Goal: Complete application form: Complete application form

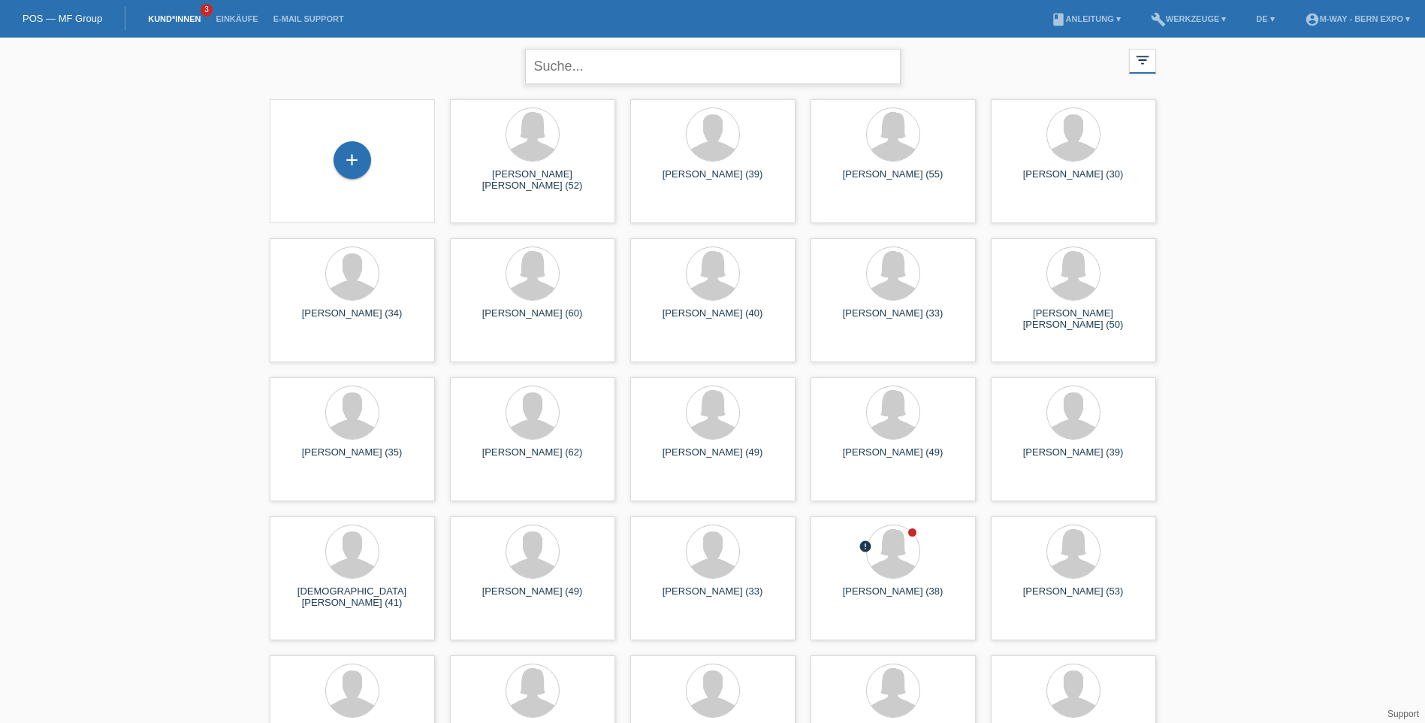
click at [661, 83] on input "text" at bounding box center [713, 66] width 376 height 35
type input "Arena Bruno"
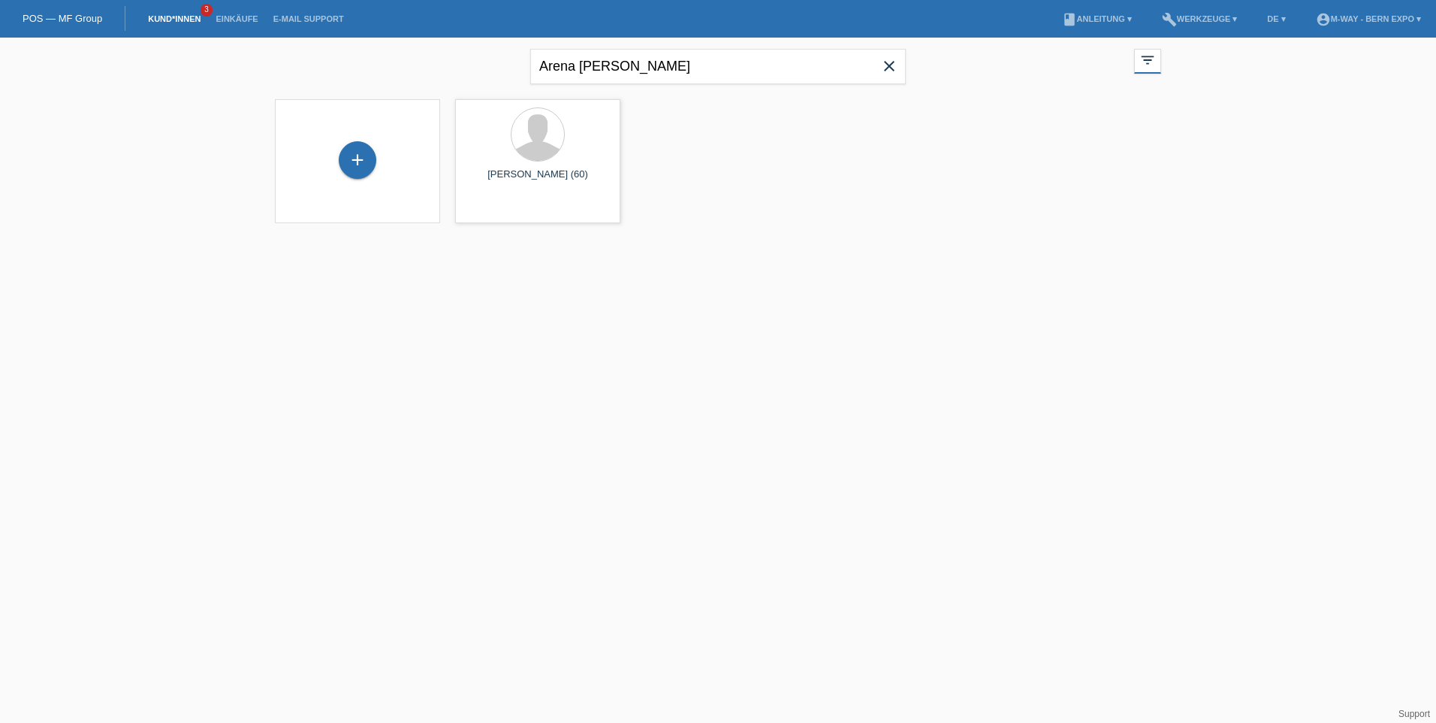
click at [630, 242] on html "POS — MF Group Kund*innen 3 Einkäufe E-Mail Support menu account_circle m-way -…" at bounding box center [718, 121] width 1436 height 242
click at [729, 242] on html "POS — MF Group Kund*innen 3 Einkäufe E-Mail Support menu account_circle m-way -…" at bounding box center [718, 121] width 1436 height 242
click at [353, 164] on div "+" at bounding box center [358, 160] width 38 height 38
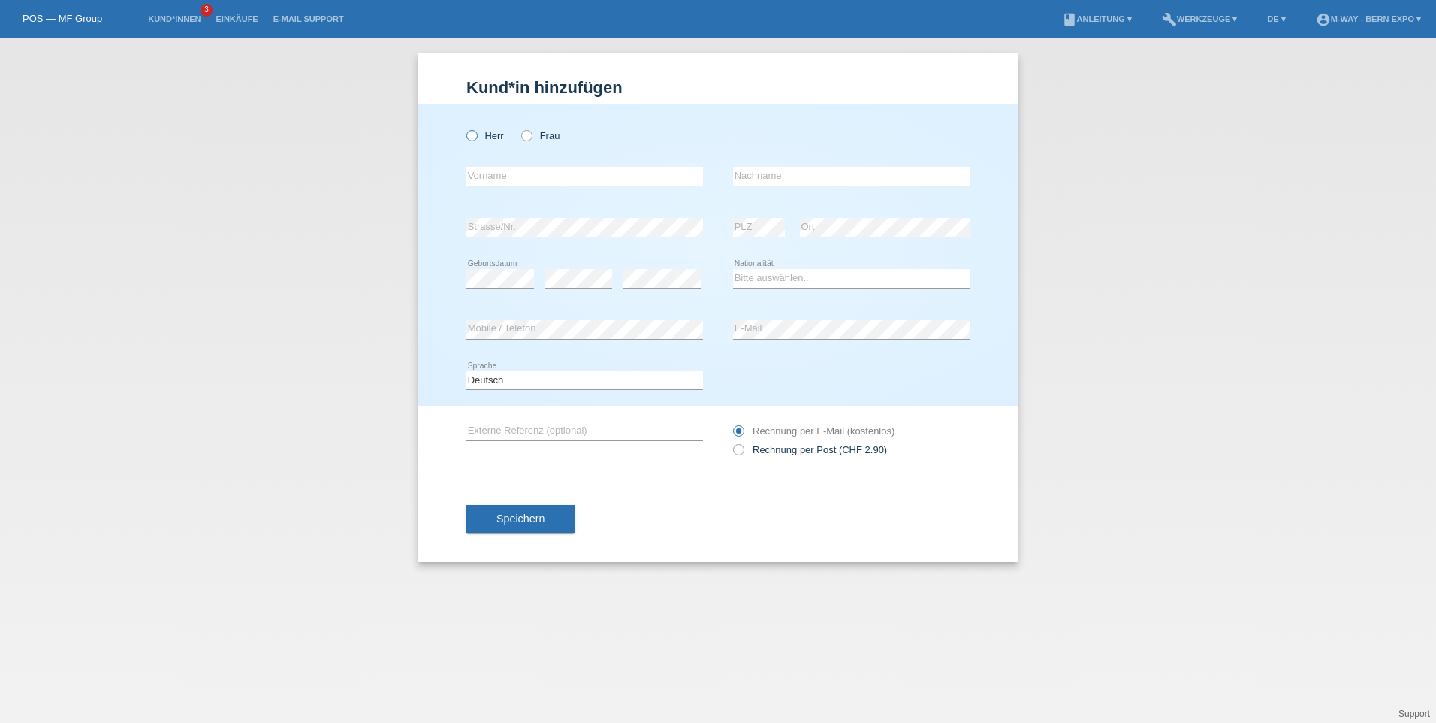
click at [464, 128] on icon at bounding box center [464, 128] width 0 height 0
click at [473, 135] on input "Herr" at bounding box center [472, 135] width 10 height 10
radio input "true"
click at [514, 172] on input "text" at bounding box center [585, 176] width 237 height 19
type input "[PERSON_NAME]"
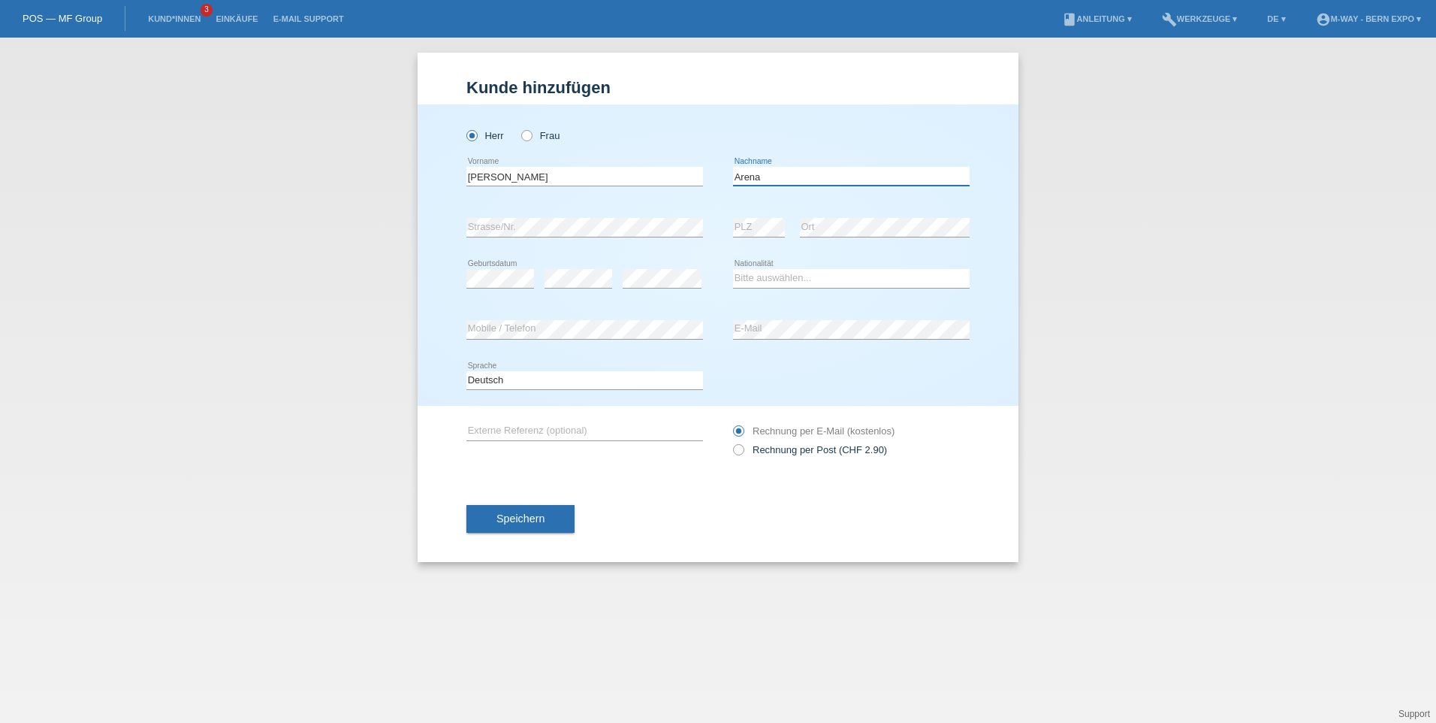
type input "Arena"
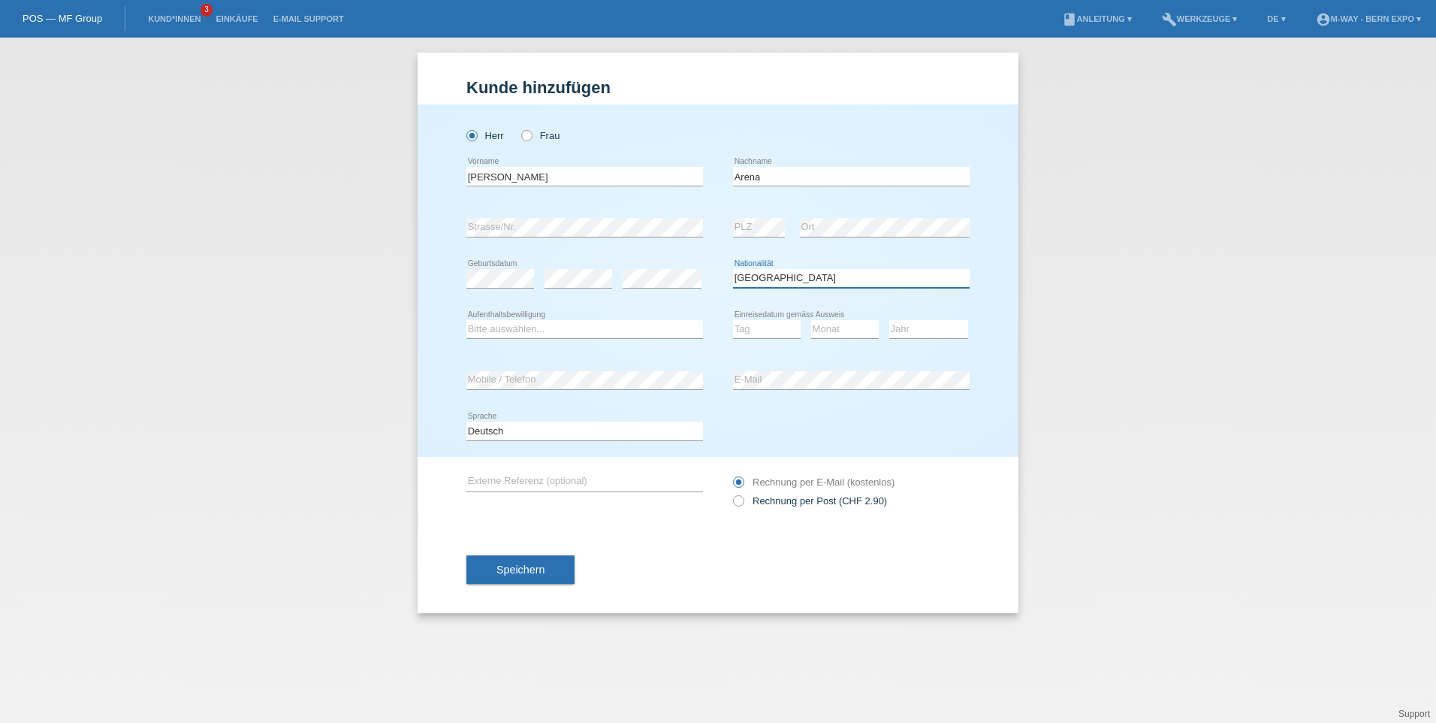
click at [786, 279] on select "Bitte auswählen... Schweiz Deutschland Liechtenstein Österreich ------------ Af…" at bounding box center [851, 278] width 237 height 18
select select "CH"
click at [733, 269] on select "Bitte auswählen... Schweiz Deutschland Liechtenstein Österreich ------------ Af…" at bounding box center [851, 278] width 237 height 18
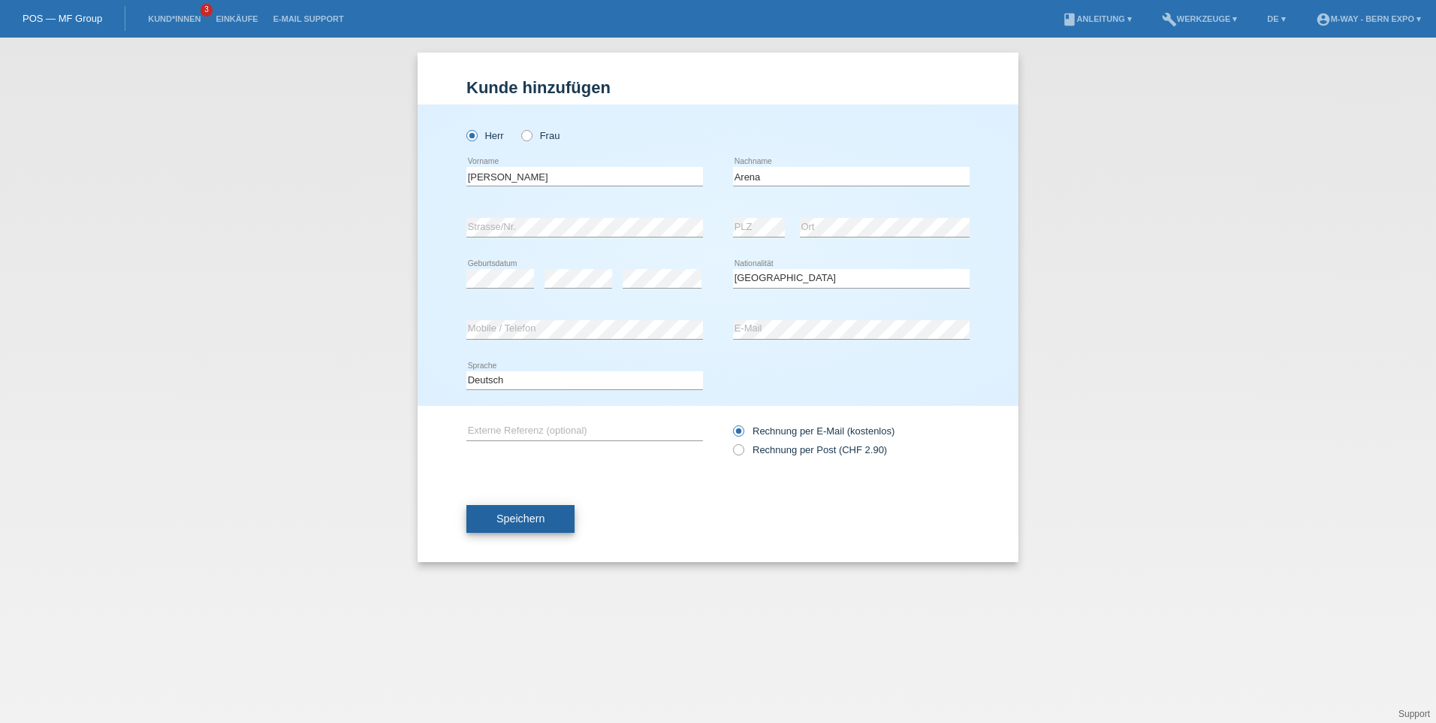
click at [539, 514] on span "Speichern" at bounding box center [521, 518] width 48 height 12
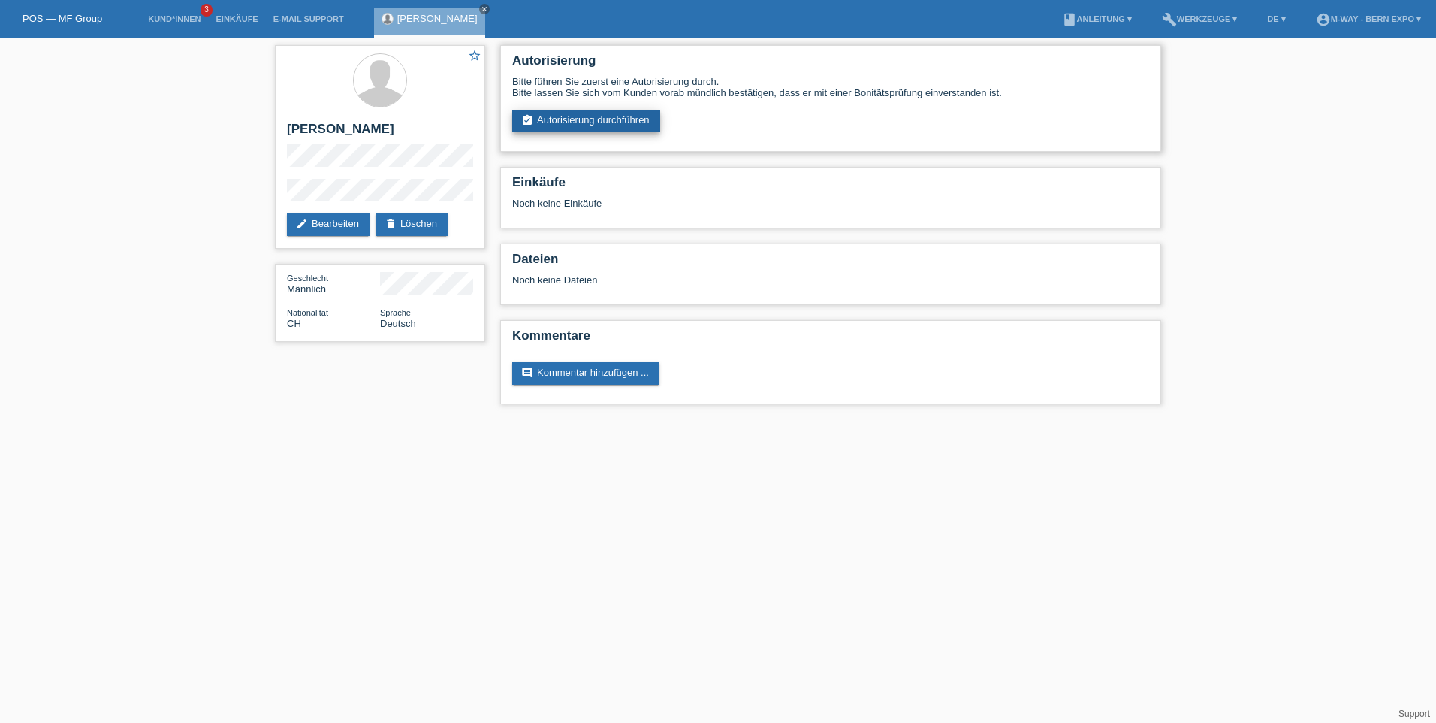
click at [608, 117] on link "assignment_turned_in Autorisierung durchführen" at bounding box center [586, 121] width 148 height 23
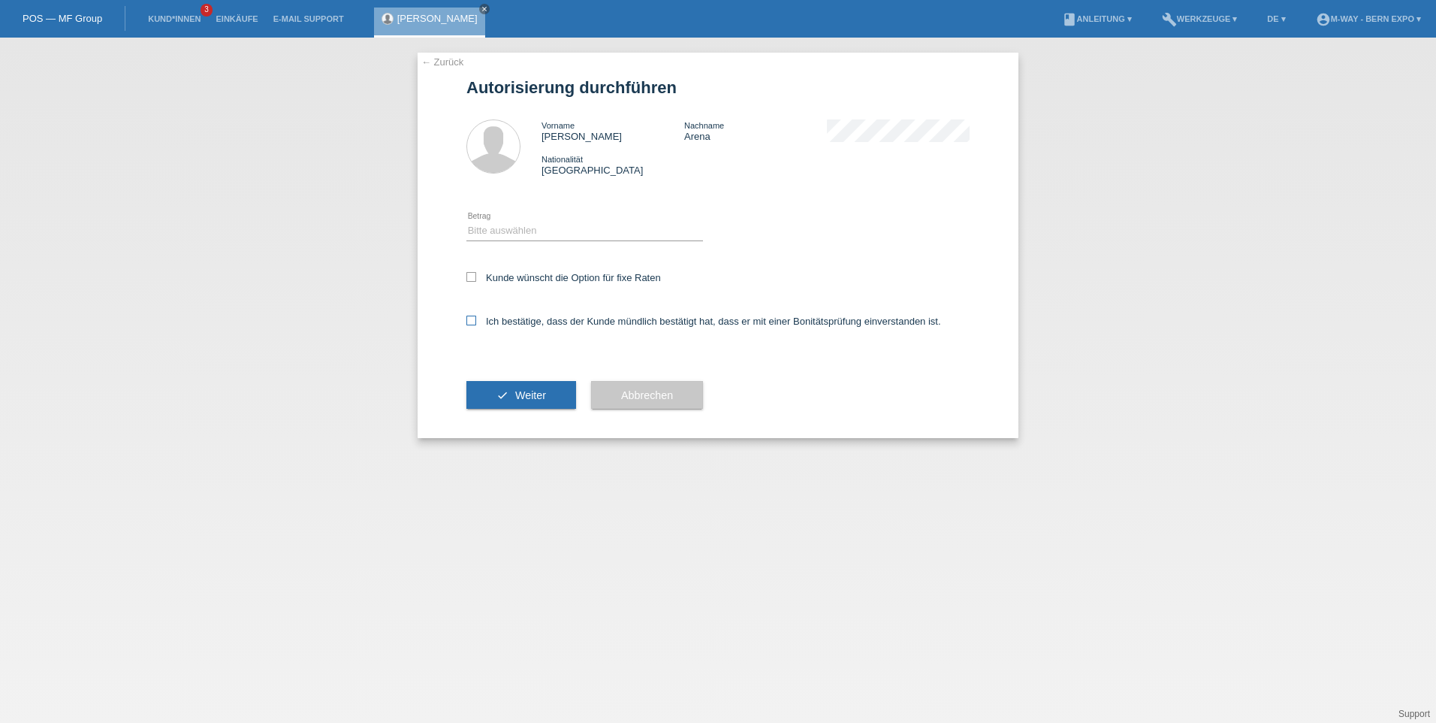
click at [474, 325] on label "Ich bestätige, dass der Kunde mündlich bestätigt hat, dass er mit einer Bonität…" at bounding box center [704, 321] width 475 height 11
click at [474, 325] on input "Ich bestätige, dass der Kunde mündlich bestätigt hat, dass er mit einer Bonität…" at bounding box center [472, 321] width 10 height 10
checkbox input "true"
click at [475, 278] on icon at bounding box center [472, 277] width 10 height 10
click at [475, 278] on input "Kunde wünscht die Option für fixe Raten" at bounding box center [472, 277] width 10 height 10
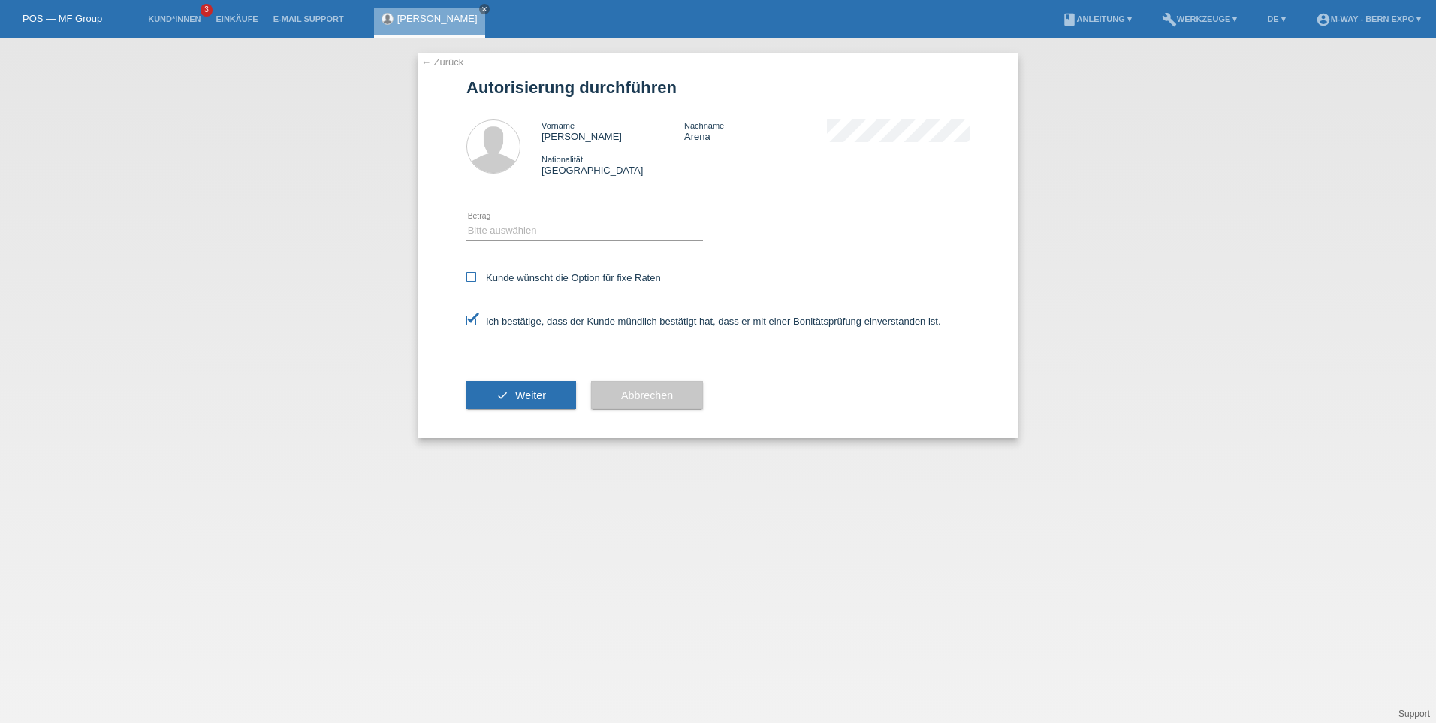
checkbox input "true"
click at [522, 390] on span "Weiter" at bounding box center [530, 395] width 31 height 12
click at [530, 231] on select "Bitte auswählen CHF 1.00 - CHF 499.00 CHF 500.00 - CHF 1'999.00 CHF 2'000.00 - …" at bounding box center [585, 231] width 237 height 18
select select "3"
click at [467, 222] on select "Bitte auswählen CHF 1.00 - CHF 499.00 CHF 500.00 - CHF 1'999.00 CHF 2'000.00 - …" at bounding box center [585, 231] width 237 height 18
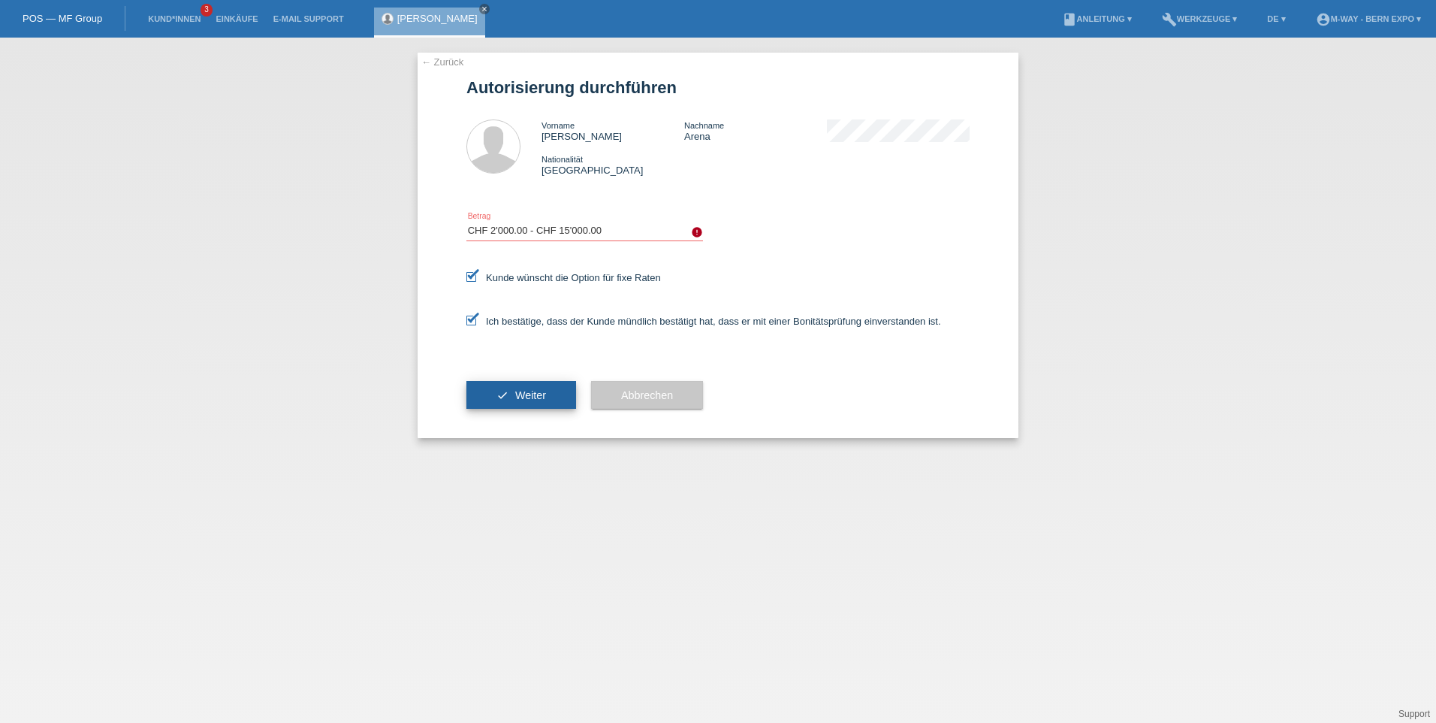
click at [539, 398] on span "Weiter" at bounding box center [530, 395] width 31 height 12
